Goal: Task Accomplishment & Management: Manage account settings

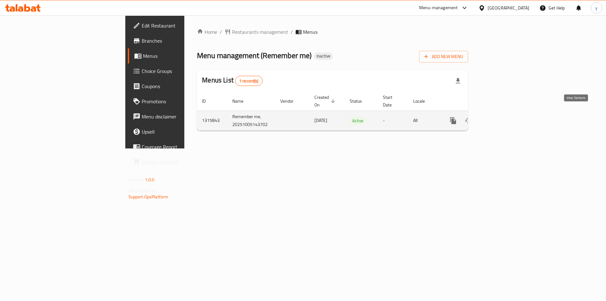
click at [502, 117] on icon "enhanced table" at bounding box center [499, 121] width 8 height 8
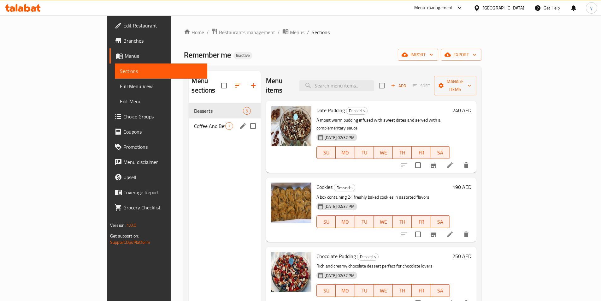
click at [189, 121] on div "Coffee And Beverages 7" at bounding box center [225, 125] width 72 height 15
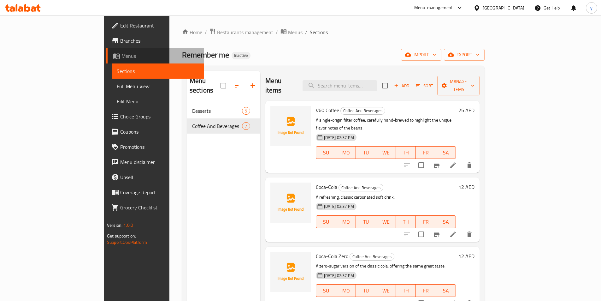
click at [121, 57] on span "Menus" at bounding box center [160, 56] width 78 height 8
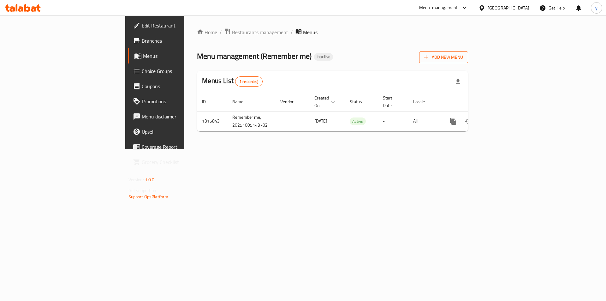
click at [463, 59] on span "Add New Menu" at bounding box center [443, 57] width 39 height 8
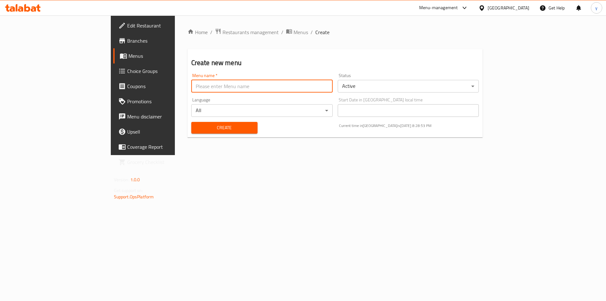
click at [246, 91] on input "text" at bounding box center [261, 86] width 141 height 13
click at [293, 32] on span "Menus" at bounding box center [300, 32] width 15 height 8
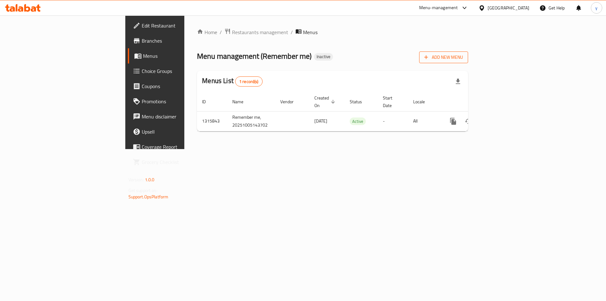
click at [463, 59] on span "Add New Menu" at bounding box center [443, 57] width 39 height 8
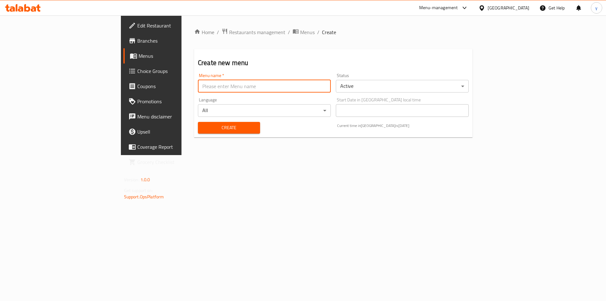
click at [243, 87] on input "text" at bounding box center [264, 86] width 133 height 13
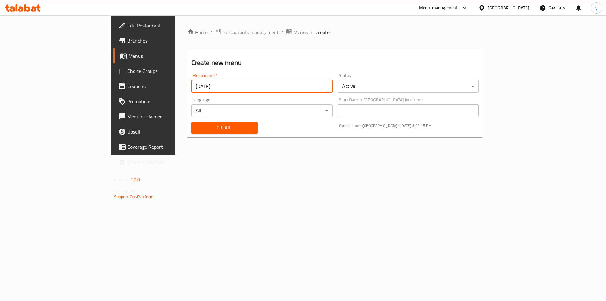
type input "[DATE]"
click at [191, 122] on button "Create" at bounding box center [224, 128] width 66 height 12
click at [293, 30] on span "Menus" at bounding box center [300, 32] width 15 height 8
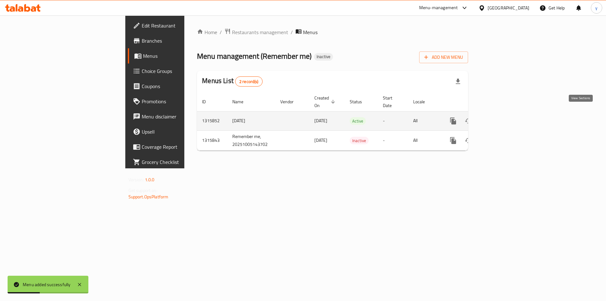
click at [502, 117] on icon "enhanced table" at bounding box center [499, 121] width 8 height 8
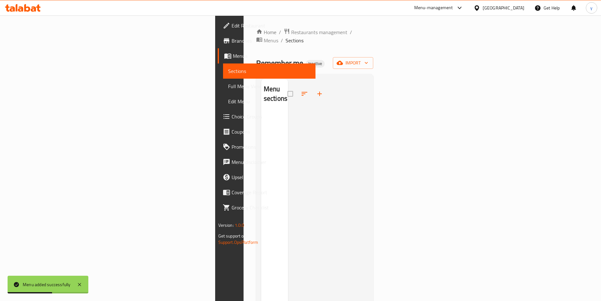
click at [374, 62] on div "Home / Restaurants management / Menus / Sections Remember me Inactive import Me…" at bounding box center [314, 206] width 117 height 357
click at [368, 59] on span "import" at bounding box center [353, 63] width 30 height 8
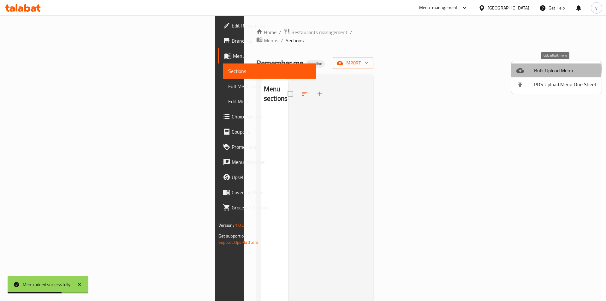
click at [547, 69] on span "Bulk Upload Menu" at bounding box center [565, 71] width 62 height 8
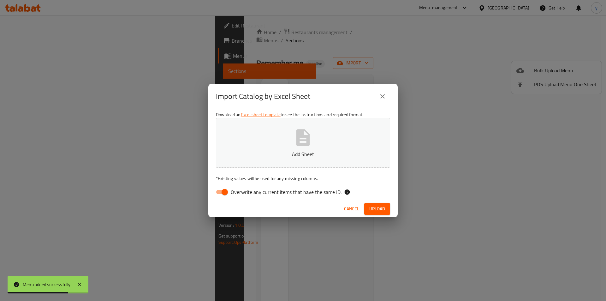
click at [253, 192] on span "Overwrite any current items that have the same ID." at bounding box center [286, 192] width 111 height 8
click at [243, 192] on input "Overwrite any current items that have the same ID." at bounding box center [225, 192] width 36 height 12
checkbox input "false"
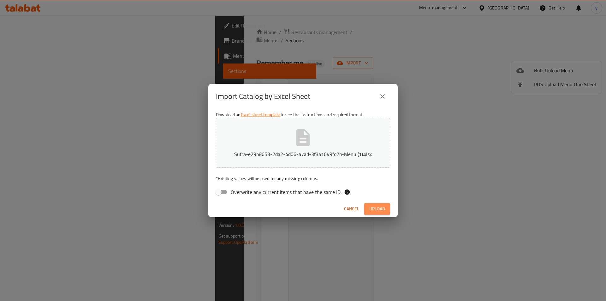
click at [374, 209] on span "Upload" at bounding box center [377, 209] width 16 height 8
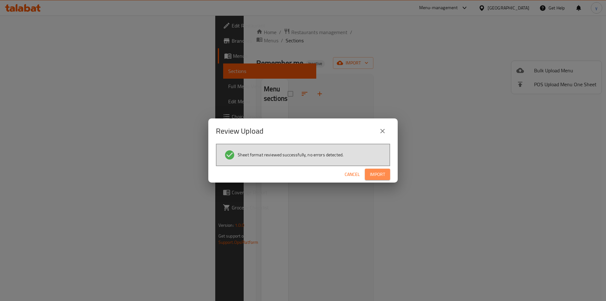
click at [381, 177] on span "Import" at bounding box center [377, 174] width 15 height 8
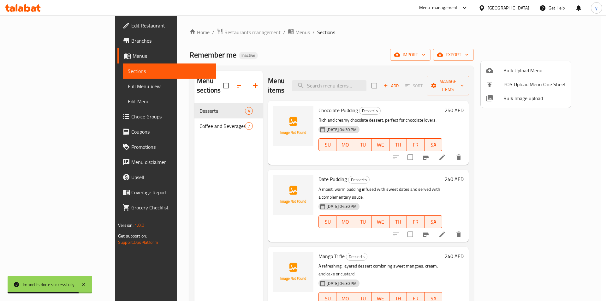
click at [25, 89] on div at bounding box center [303, 150] width 606 height 301
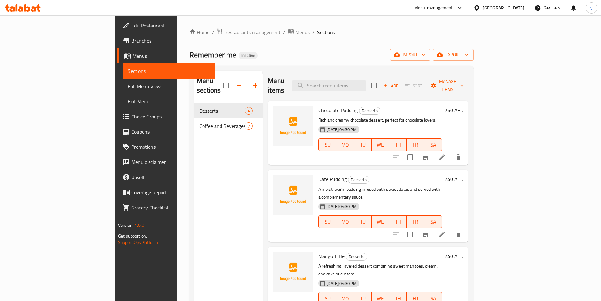
click at [123, 91] on link "Full Menu View" at bounding box center [169, 86] width 92 height 15
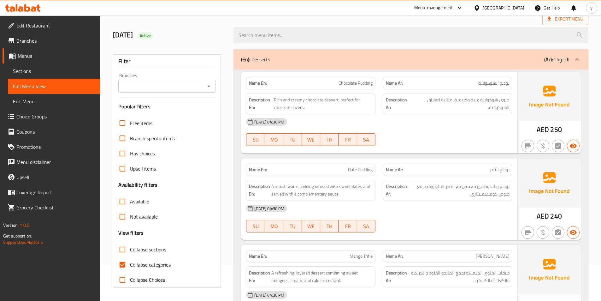
scroll to position [95, 0]
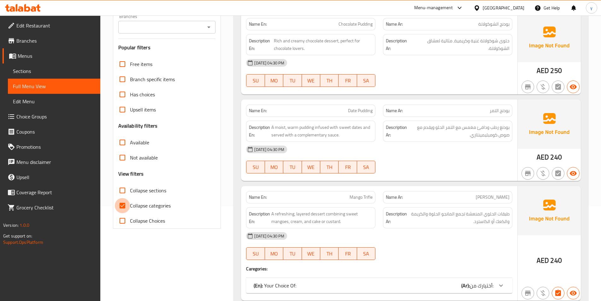
click at [115, 205] on input "Collapse categories" at bounding box center [122, 205] width 15 height 15
checkbox input "false"
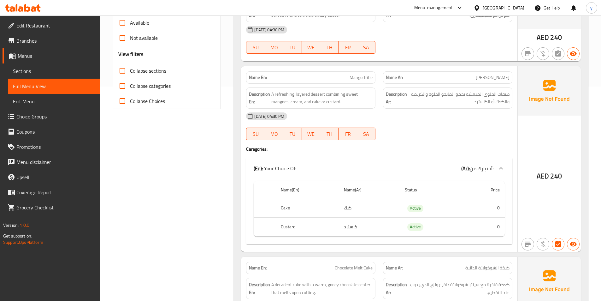
scroll to position [221, 0]
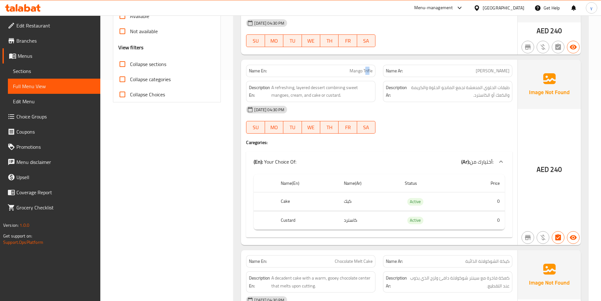
drag, startPoint x: 365, startPoint y: 71, endPoint x: 370, endPoint y: 69, distance: 5.3
click at [370, 69] on span "Mango Trifle" at bounding box center [361, 71] width 23 height 7
drag, startPoint x: 363, startPoint y: 71, endPoint x: 380, endPoint y: 71, distance: 17.4
click at [380, 71] on div "Name En: Mango Trifle Name Ar: [PERSON_NAME]" at bounding box center [379, 71] width 274 height 20
copy span "Trifle"
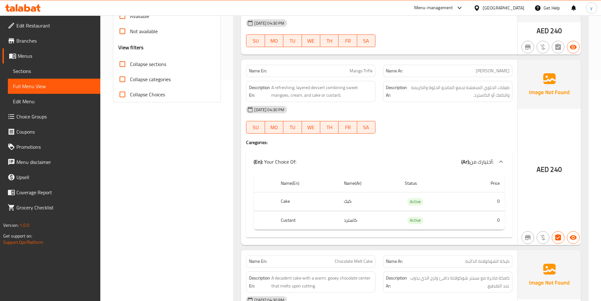
drag, startPoint x: 319, startPoint y: 63, endPoint x: 328, endPoint y: 70, distance: 11.7
click at [319, 63] on div "Name En: Mango Trifle" at bounding box center [310, 71] width 137 height 20
drag, startPoint x: 336, startPoint y: 72, endPoint x: 387, endPoint y: 70, distance: 50.2
click at [386, 71] on div "Name En: Mango Trifle Name Ar: [PERSON_NAME]" at bounding box center [379, 71] width 274 height 20
click at [344, 68] on p "Name En: Mango Trifle" at bounding box center [311, 71] width 124 height 7
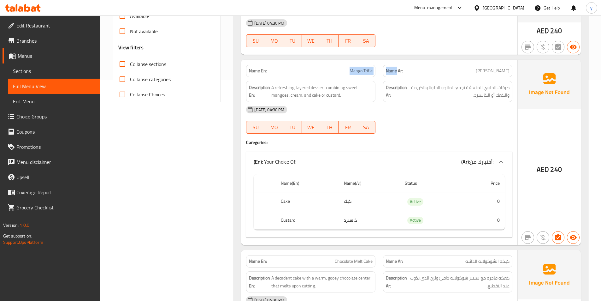
drag, startPoint x: 344, startPoint y: 68, endPoint x: 385, endPoint y: 71, distance: 41.4
click at [385, 71] on div "Name En: Mango Trifle Name Ar: [PERSON_NAME]" at bounding box center [379, 71] width 274 height 20
drag, startPoint x: 483, startPoint y: 71, endPoint x: 512, endPoint y: 73, distance: 29.4
click at [512, 73] on div "Name Ar: [PERSON_NAME]" at bounding box center [447, 71] width 137 height 20
copy span "[PERSON_NAME]"
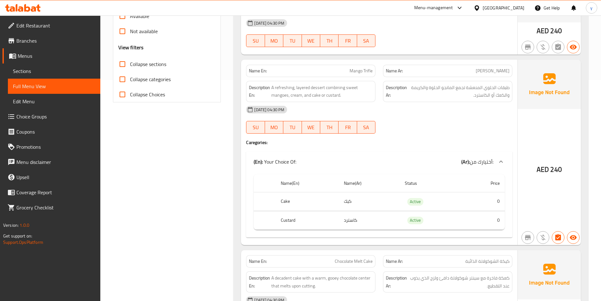
click at [421, 139] on h4 "Caregories:" at bounding box center [379, 142] width 266 height 6
click at [62, 66] on link "Sections" at bounding box center [54, 70] width 92 height 15
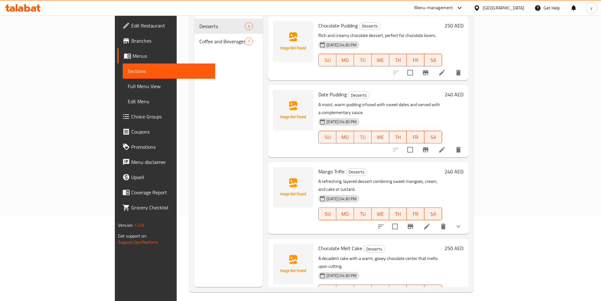
scroll to position [88, 0]
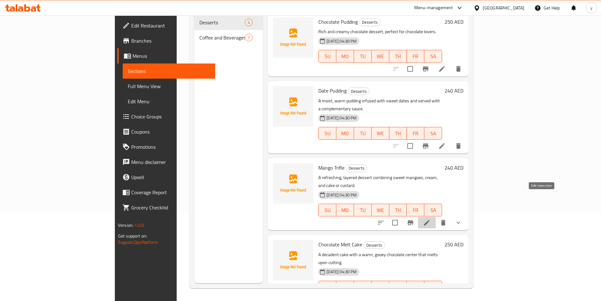
click at [431, 219] on icon at bounding box center [427, 223] width 8 height 8
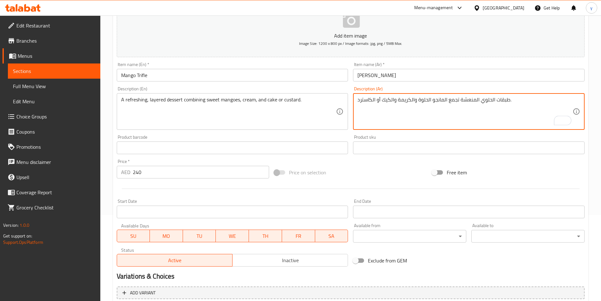
scroll to position [156, 0]
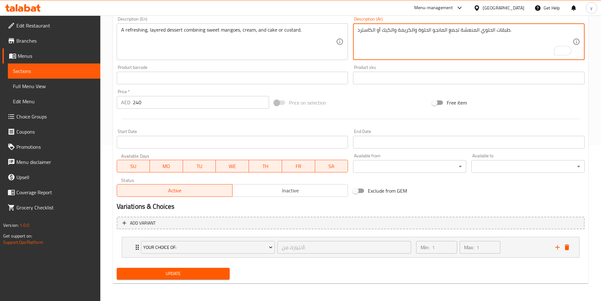
type textarea "طبقات الحلوي المنعشة تجمع المانجو الحلوة والكريمة والكيك أو الكاسترد."
click at [190, 275] on span "Update" at bounding box center [173, 273] width 103 height 8
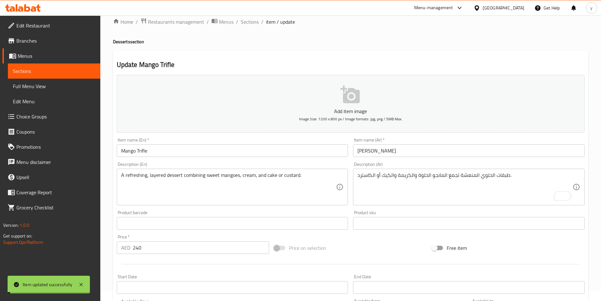
scroll to position [0, 0]
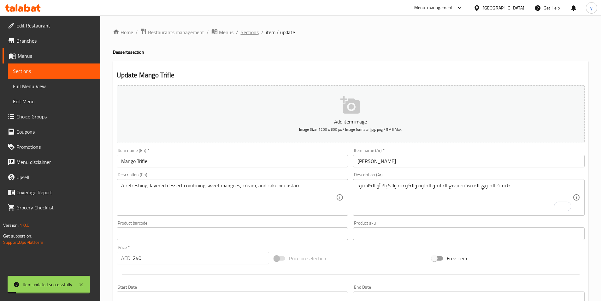
click at [253, 33] on span "Sections" at bounding box center [250, 32] width 18 height 8
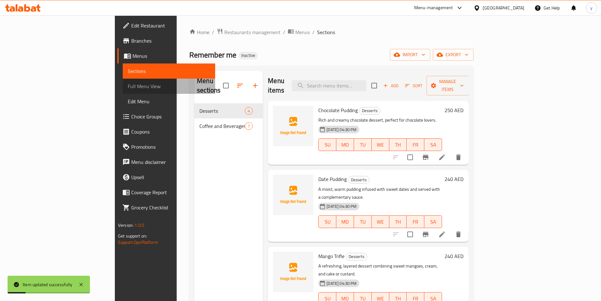
click at [128, 86] on span "Full Menu View" at bounding box center [169, 86] width 82 height 8
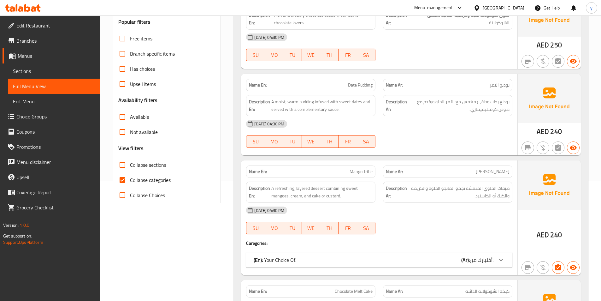
scroll to position [82, 0]
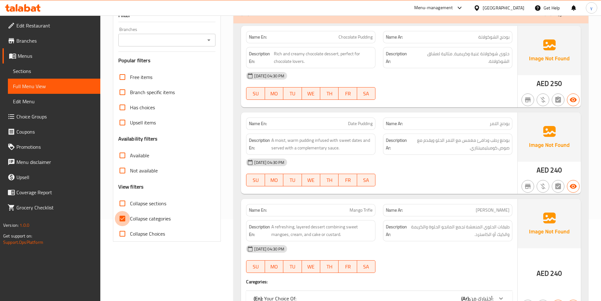
click at [116, 218] on input "Collapse categories" at bounding box center [122, 218] width 15 height 15
checkbox input "false"
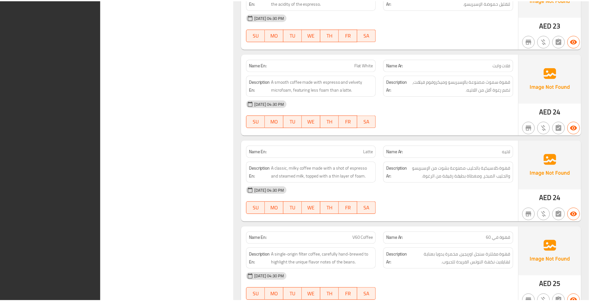
scroll to position [910, 0]
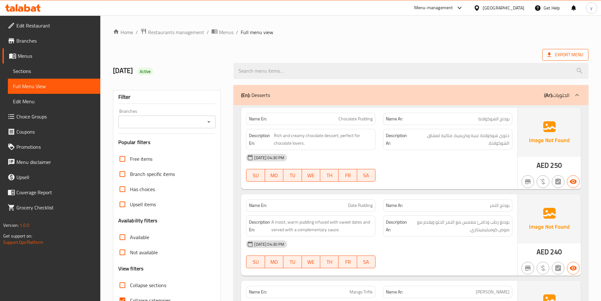
click at [550, 56] on icon at bounding box center [549, 54] width 6 height 6
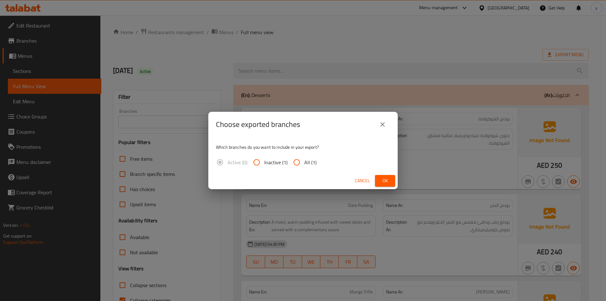
click at [299, 160] on input "All (1)" at bounding box center [296, 162] width 15 height 15
radio input "true"
click at [392, 180] on button "Ok" at bounding box center [385, 181] width 20 height 12
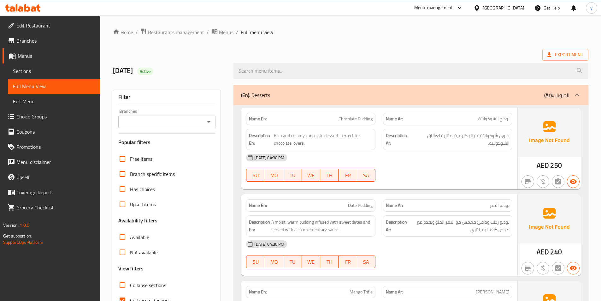
click at [23, 5] on icon at bounding box center [23, 8] width 36 height 8
